Goal: Task Accomplishment & Management: Manage account settings

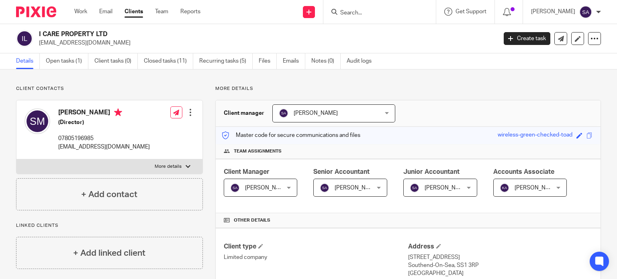
click at [370, 11] on input "Search" at bounding box center [376, 13] width 72 height 7
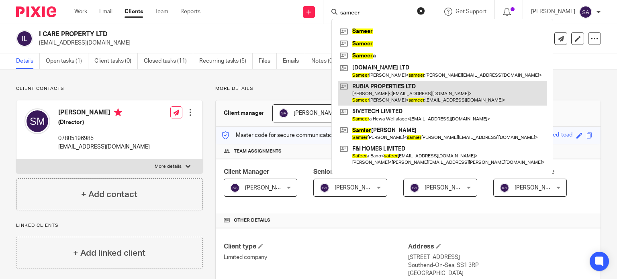
type input "sameer"
click at [410, 97] on link at bounding box center [442, 93] width 209 height 25
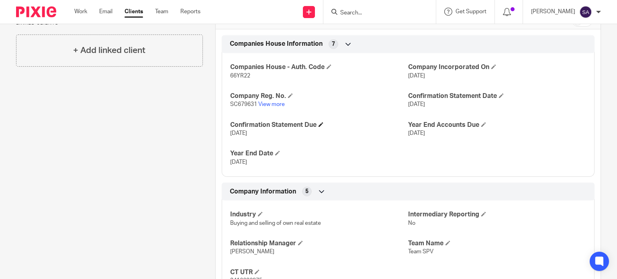
scroll to position [281, 0]
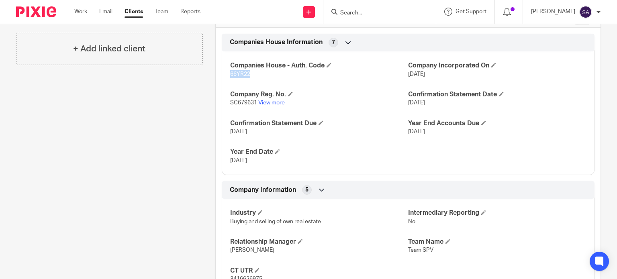
drag, startPoint x: 252, startPoint y: 77, endPoint x: 226, endPoint y: 70, distance: 27.0
click at [226, 70] on div "Companies House - Auth. Code 66YR22 Company Incorporated On 3 Nov 2020 Company …" at bounding box center [408, 110] width 373 height 130
copy span "66YR22"
click at [365, 12] on input "Search" at bounding box center [376, 13] width 72 height 7
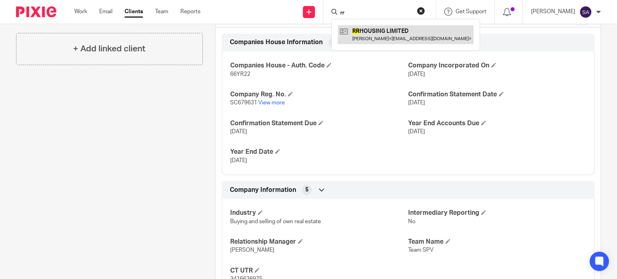
type input "rr"
click at [379, 28] on link at bounding box center [406, 34] width 136 height 18
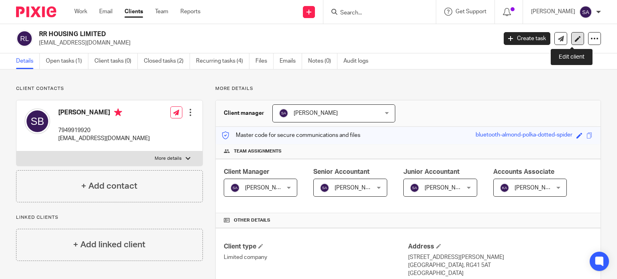
click at [575, 40] on icon at bounding box center [578, 39] width 6 height 6
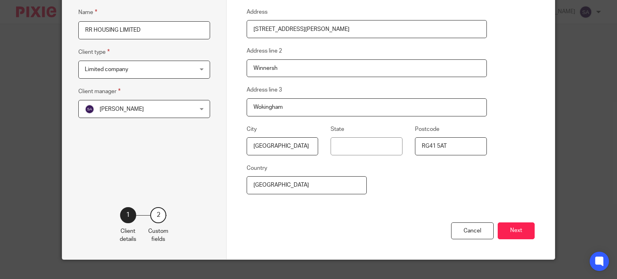
scroll to position [135, 0]
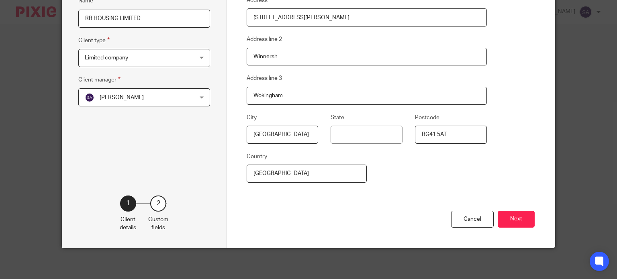
click at [155, 212] on div "2 Custom fields" at bounding box center [158, 214] width 20 height 37
click at [157, 205] on div "2" at bounding box center [158, 204] width 16 height 16
click at [530, 223] on button "Next" at bounding box center [516, 219] width 37 height 17
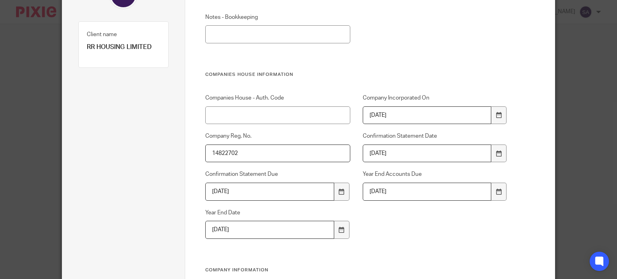
scroll to position [54, 0]
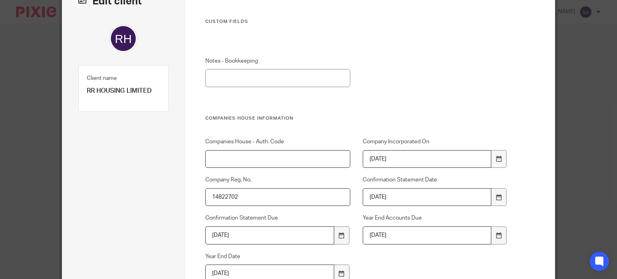
click at [290, 160] on input "Companies House - Auth. Code" at bounding box center [277, 159] width 145 height 18
paste input "CA3F99"
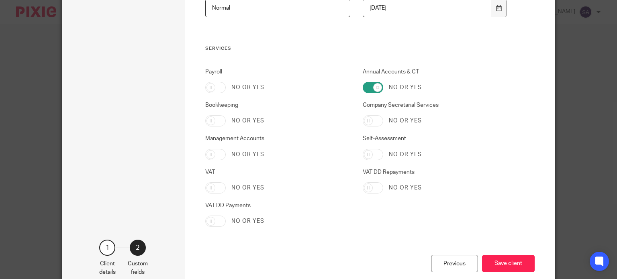
scroll to position [794, 0]
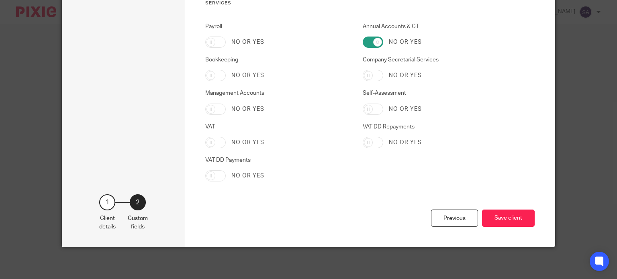
type input "CA3F99"
click at [517, 210] on div "Previous Save client" at bounding box center [369, 228] width 329 height 37
click at [511, 218] on button "Save client" at bounding box center [508, 218] width 53 height 17
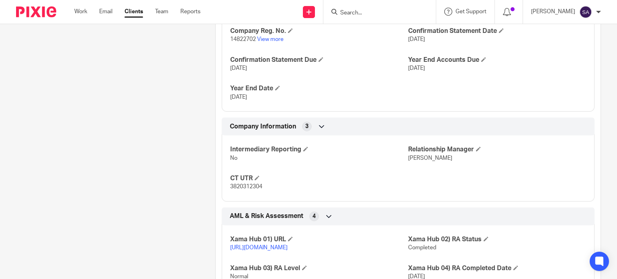
scroll to position [362, 0]
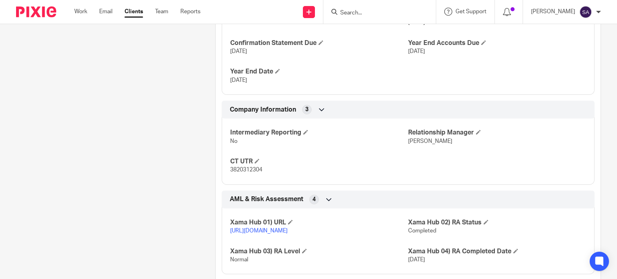
click at [252, 168] on span "3820312304" at bounding box center [246, 170] width 32 height 6
copy span "3820312304"
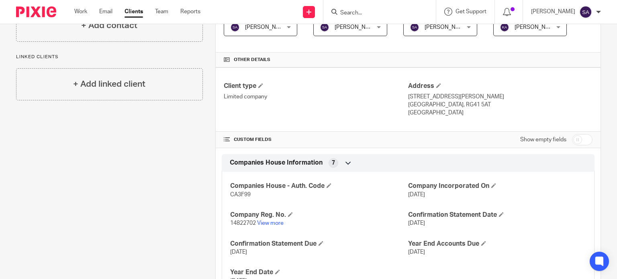
scroll to position [0, 0]
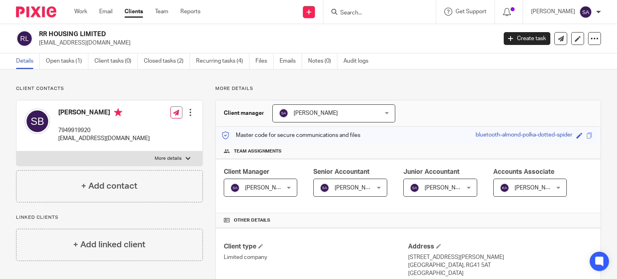
click at [381, 12] on input "Search" at bounding box center [376, 13] width 72 height 7
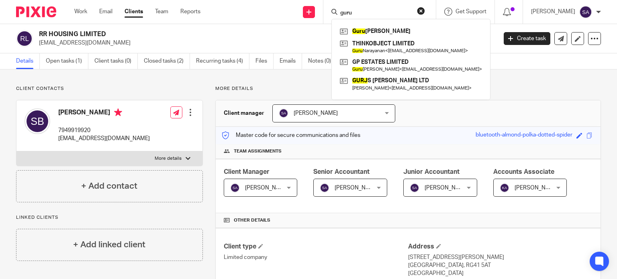
click at [387, 11] on input "guru" at bounding box center [376, 13] width 72 height 7
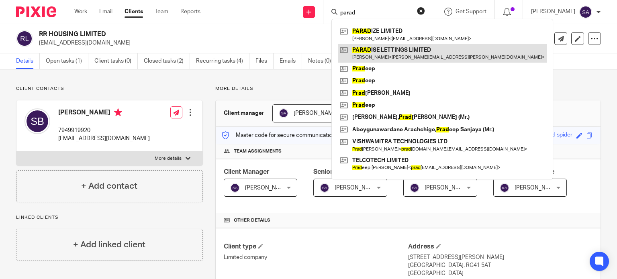
type input "parad"
click at [386, 52] on link at bounding box center [442, 53] width 209 height 18
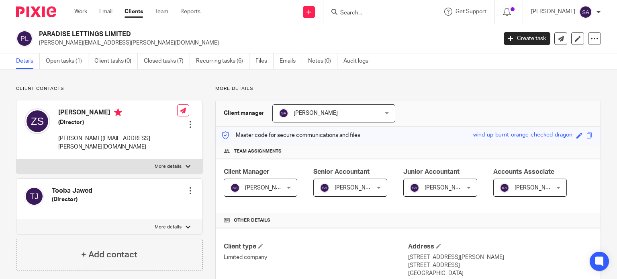
drag, startPoint x: 41, startPoint y: 33, endPoint x: 122, endPoint y: 37, distance: 81.6
click at [118, 35] on h2 "PARADISE LETTINGS LIMITED" at bounding box center [220, 34] width 362 height 8
drag, startPoint x: 129, startPoint y: 32, endPoint x: 36, endPoint y: 34, distance: 93.2
click at [35, 34] on div "PARADISE LETTINGS LIMITED [PERSON_NAME][EMAIL_ADDRESS][PERSON_NAME][DOMAIN_NAME]" at bounding box center [254, 38] width 476 height 17
copy div "PARADISE LETTINGS LIMITED"
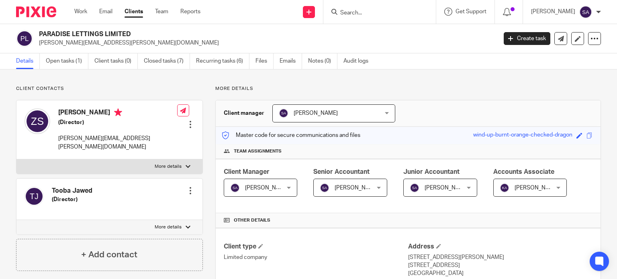
click at [358, 14] on input "Search" at bounding box center [376, 13] width 72 height 7
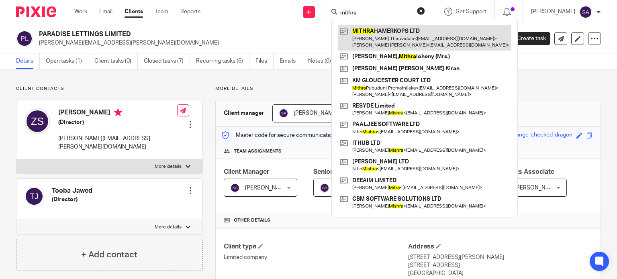
type input "mithra"
click at [419, 42] on link at bounding box center [425, 37] width 174 height 25
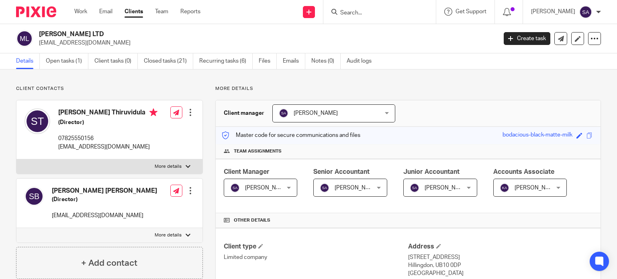
click at [353, 10] on input "Search" at bounding box center [376, 13] width 72 height 7
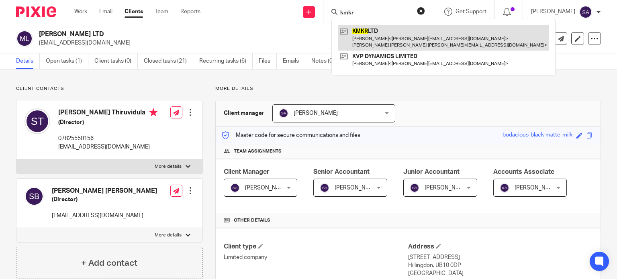
type input "kmkr"
click at [378, 35] on link at bounding box center [443, 37] width 211 height 25
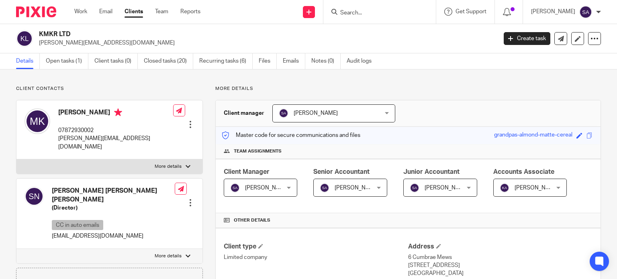
click at [369, 11] on input "Search" at bounding box center [376, 13] width 72 height 7
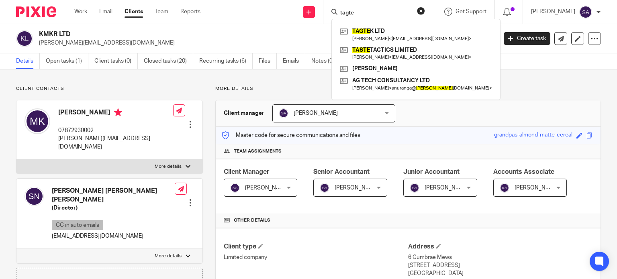
type input "tagte"
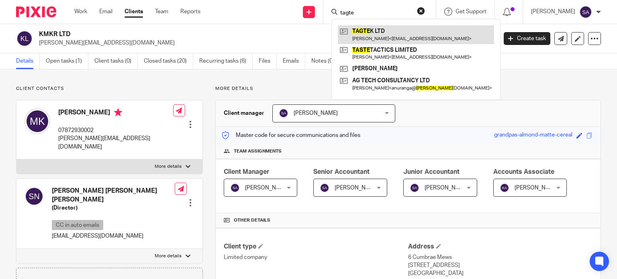
click at [410, 36] on link at bounding box center [416, 34] width 156 height 18
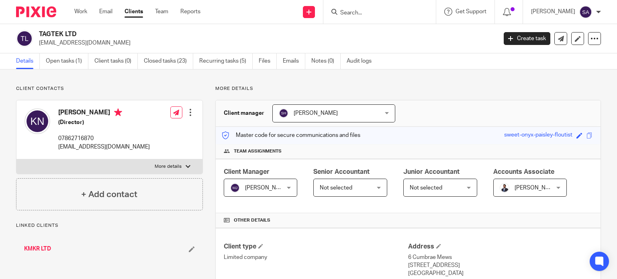
drag, startPoint x: 59, startPoint y: 112, endPoint x: 115, endPoint y: 120, distance: 55.7
click at [115, 120] on div "[PERSON_NAME] (Director) 07862716870 [EMAIL_ADDRESS][DOMAIN_NAME]" at bounding box center [104, 129] width 92 height 43
copy div "Kiran Nimmagadda (Director)"
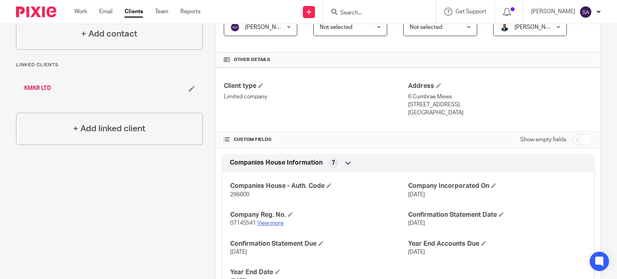
click at [263, 223] on link "View more" at bounding box center [270, 224] width 27 height 6
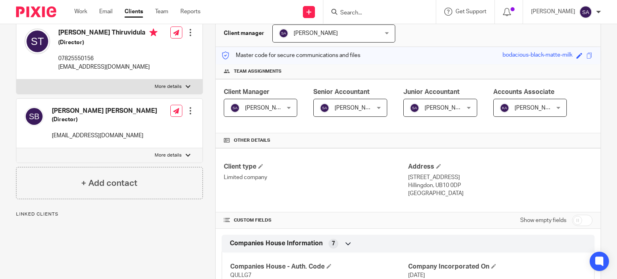
scroll to position [161, 0]
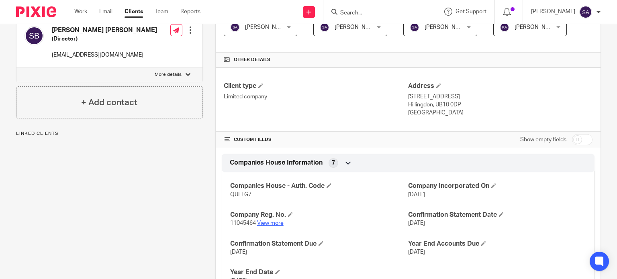
click at [266, 222] on link "View more" at bounding box center [270, 224] width 27 height 6
